Goal: Information Seeking & Learning: Learn about a topic

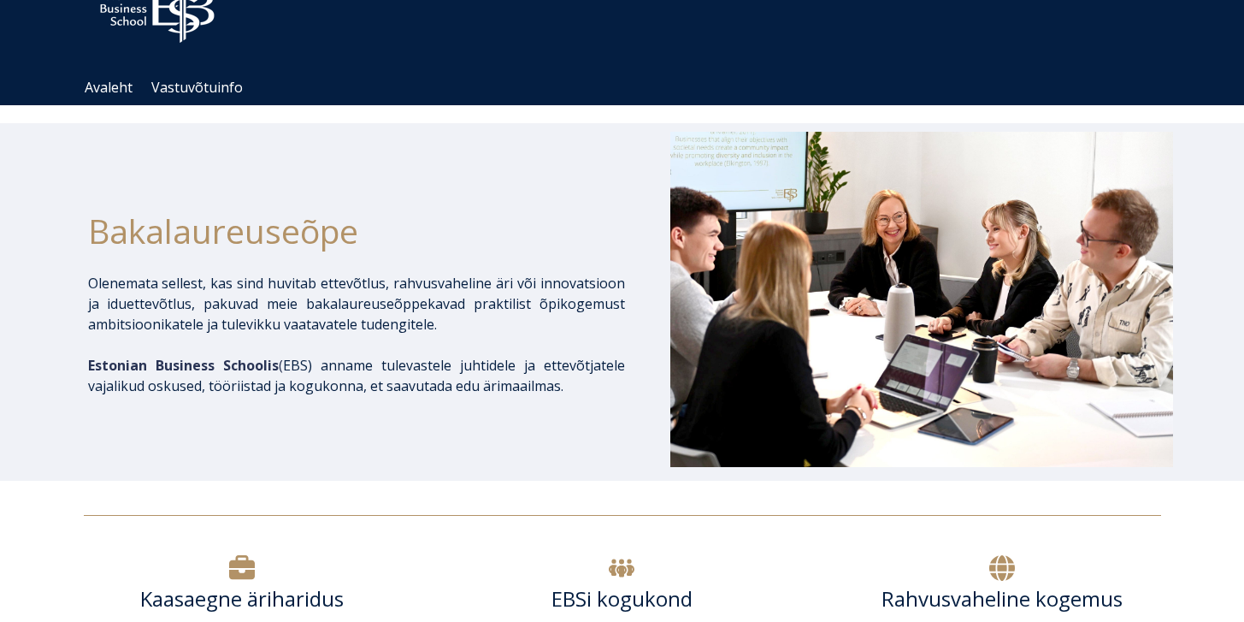
scroll to position [113, 0]
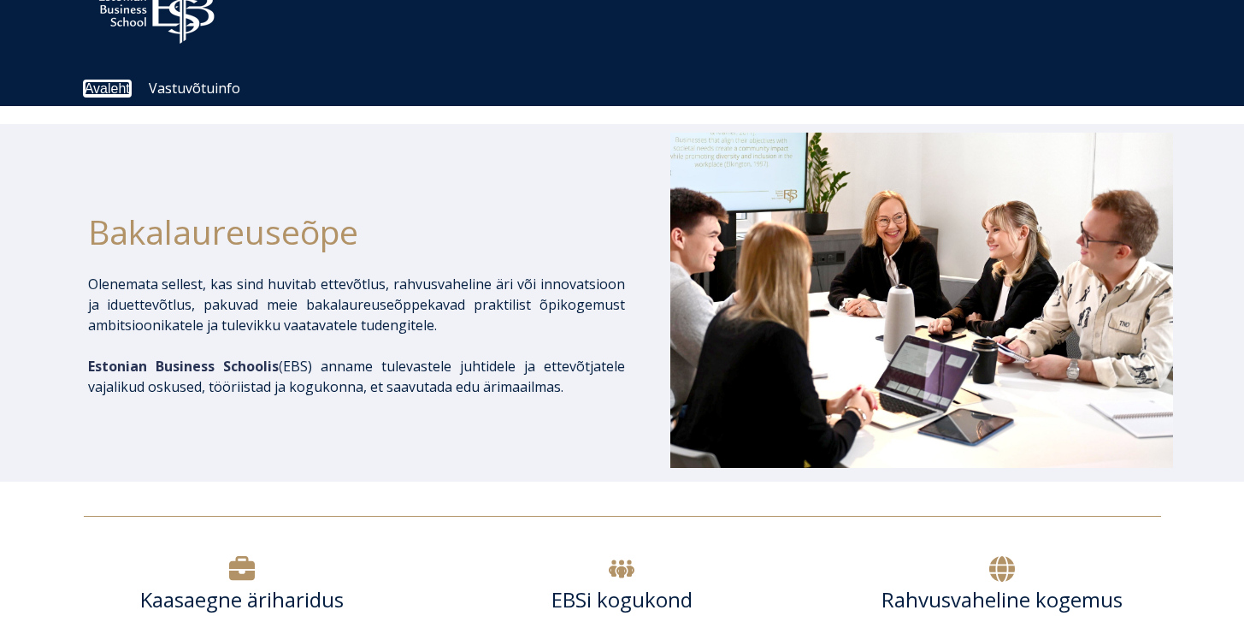
click at [104, 86] on link "Avaleht" at bounding box center [107, 88] width 45 height 15
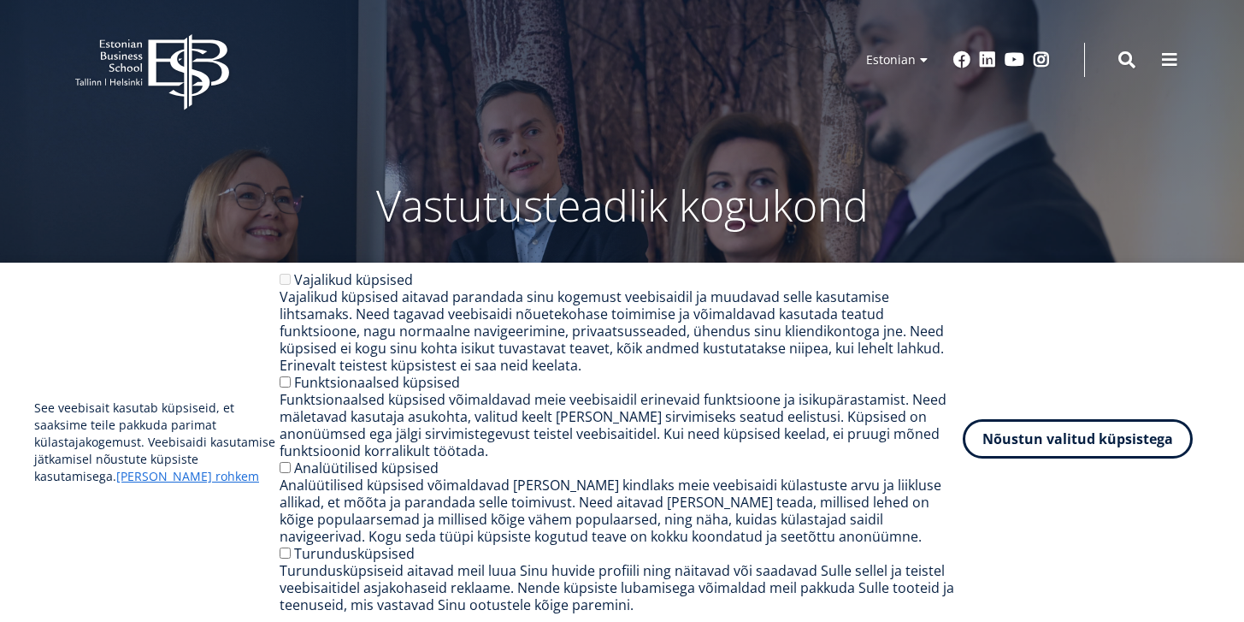
click at [1071, 454] on button "Nõustun valitud küpsistega" at bounding box center [1078, 438] width 230 height 39
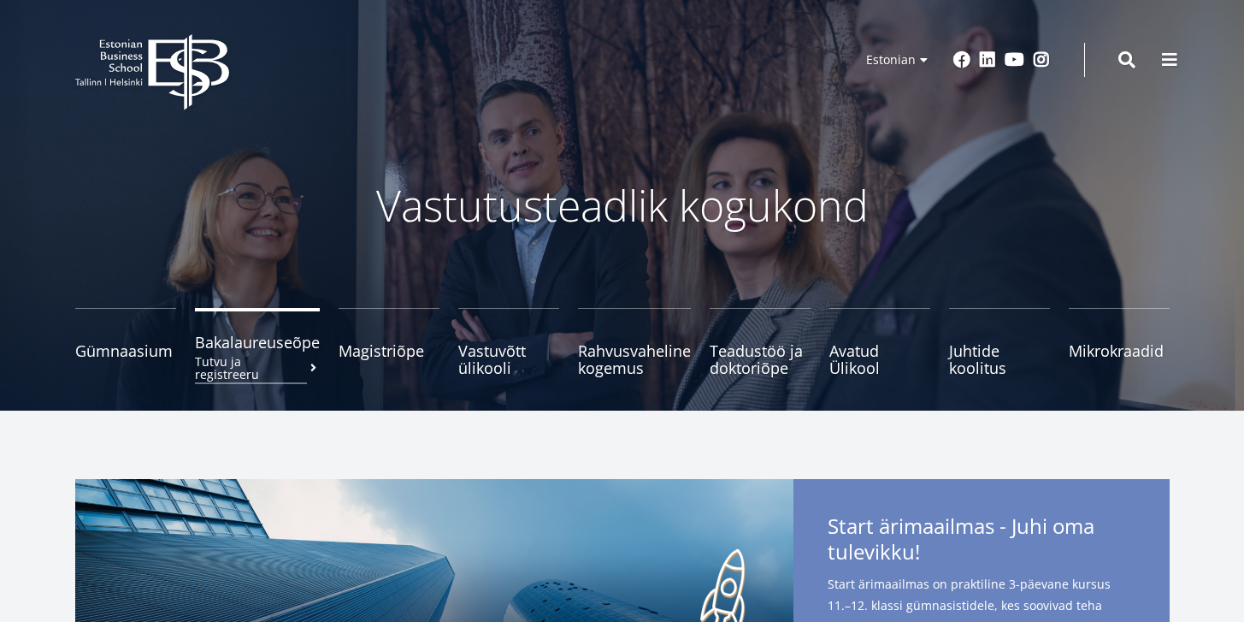
click at [264, 349] on span "Bakalaureuseõpe Tutvu ja registreeru" at bounding box center [257, 341] width 125 height 17
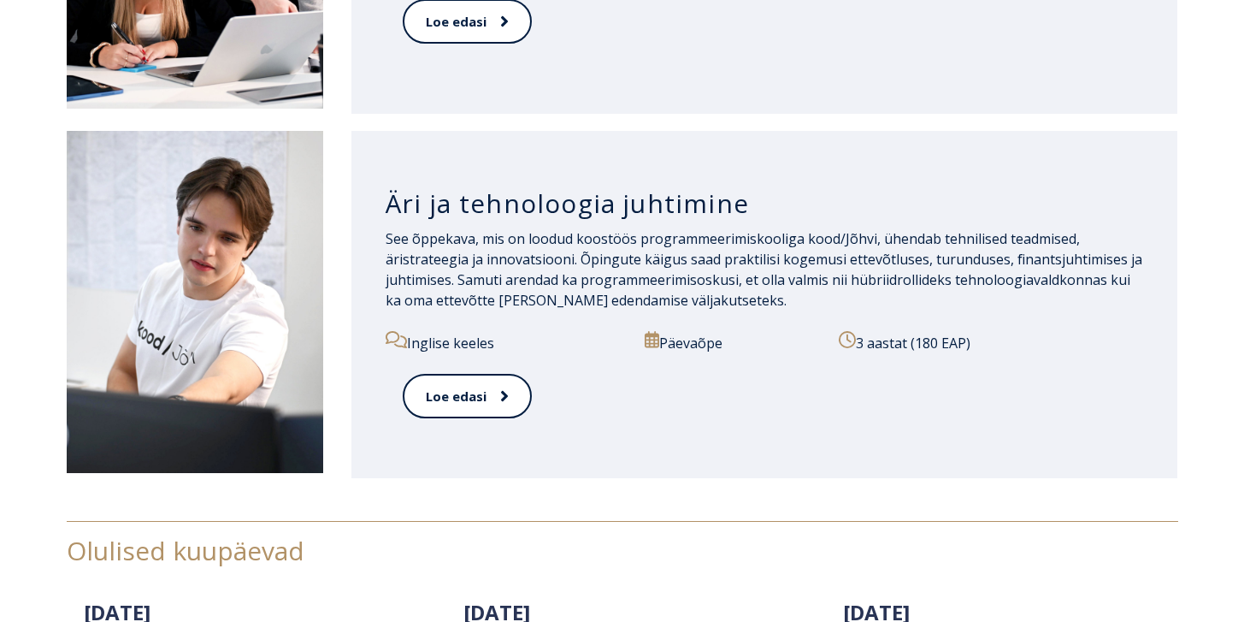
scroll to position [2354, 0]
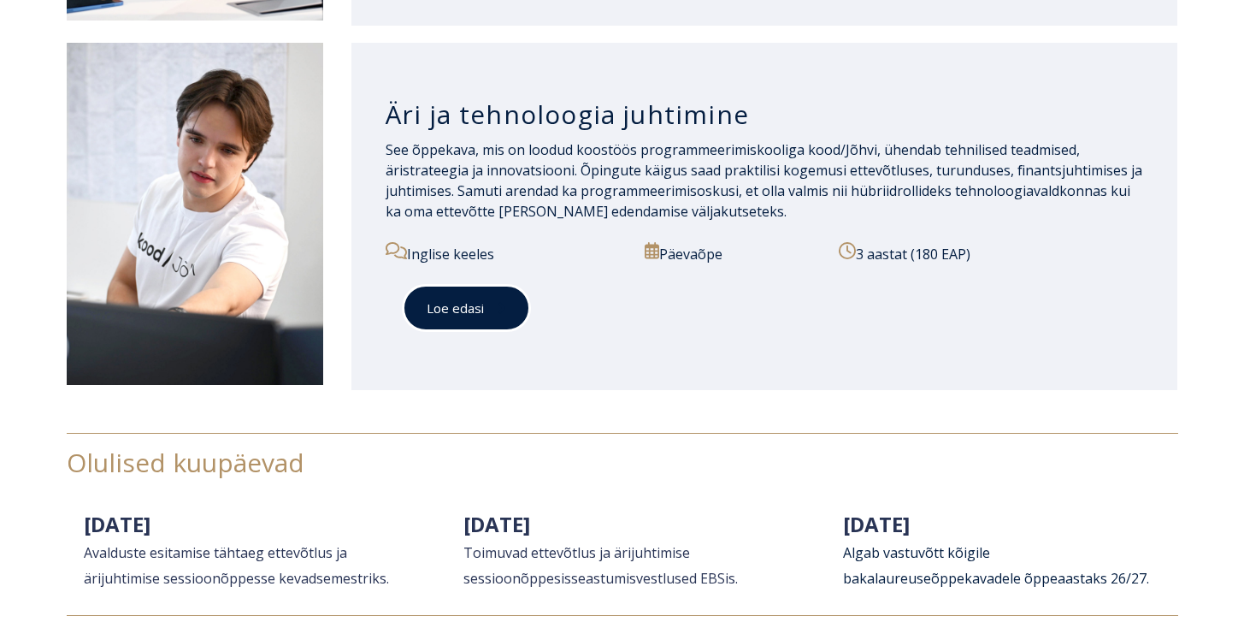
click at [492, 317] on link "Loe edasi" at bounding box center [466, 308] width 127 height 47
